Goal: Task Accomplishment & Management: Use online tool/utility

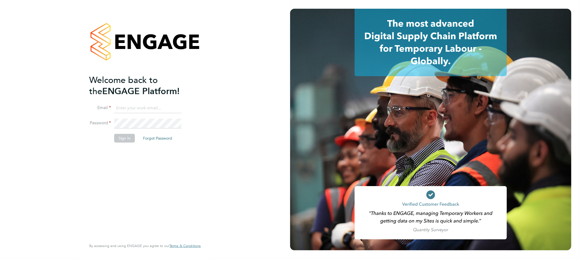
type input "bperkin@psrsolutions.co.uk"
click at [129, 138] on button "Sign In" at bounding box center [124, 138] width 21 height 9
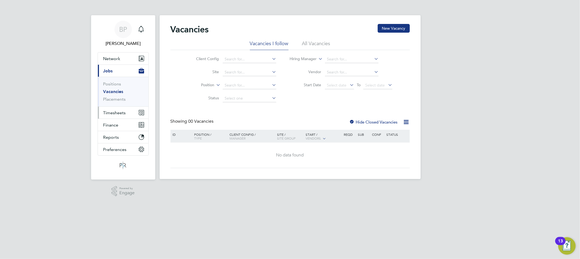
click at [123, 112] on span "Timesheets" at bounding box center [114, 112] width 23 height 5
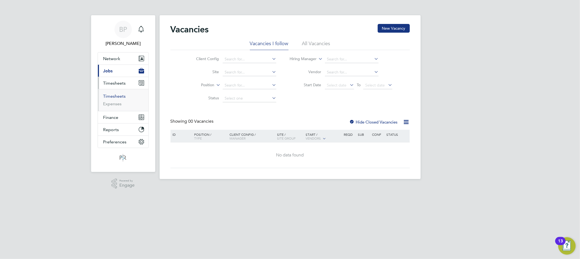
click at [120, 96] on link "Timesheets" at bounding box center [114, 96] width 23 height 5
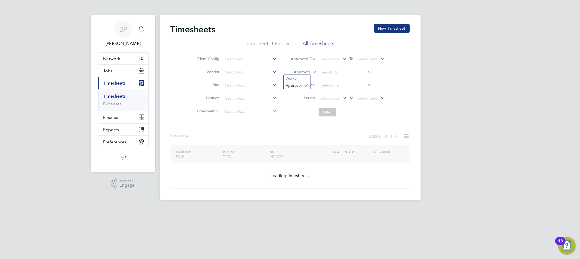
click at [305, 72] on label "Approver" at bounding box center [298, 71] width 24 height 5
click at [305, 78] on li "Worker" at bounding box center [297, 78] width 27 height 7
click at [321, 73] on input at bounding box center [346, 73] width 54 height 8
paste input "[PERSON_NAME]"
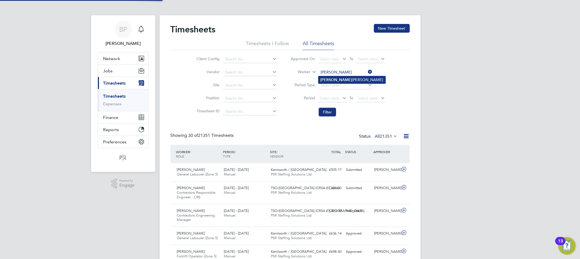
click at [335, 79] on li "[PERSON_NAME]" at bounding box center [351, 79] width 67 height 7
type input "[PERSON_NAME]"
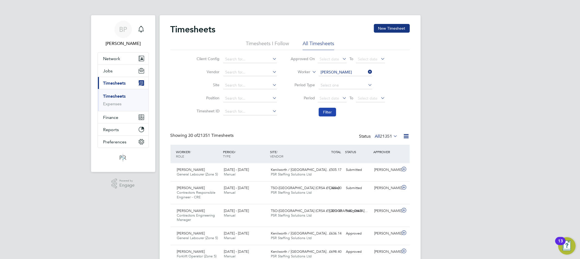
click at [332, 115] on button "Filter" at bounding box center [327, 112] width 17 height 9
